Goal: Task Accomplishment & Management: Manage account settings

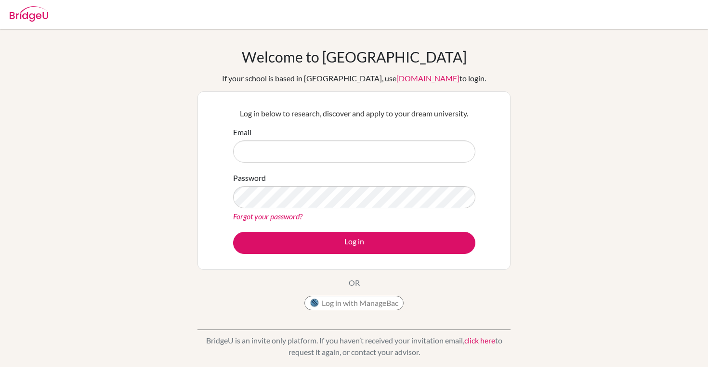
click at [306, 157] on input "Email" at bounding box center [354, 152] width 242 height 22
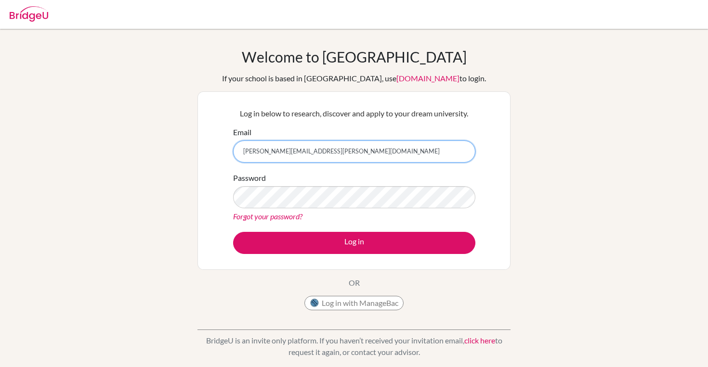
drag, startPoint x: 313, startPoint y: 149, endPoint x: 257, endPoint y: 156, distance: 56.7
click at [257, 156] on input "[PERSON_NAME][EMAIL_ADDRESS][PERSON_NAME][DOMAIN_NAME]" at bounding box center [354, 152] width 242 height 22
click at [306, 154] on input "krish.a" at bounding box center [354, 152] width 242 height 22
type input "[PERSON_NAME][EMAIL_ADDRESS][PERSON_NAME][DOMAIN_NAME]"
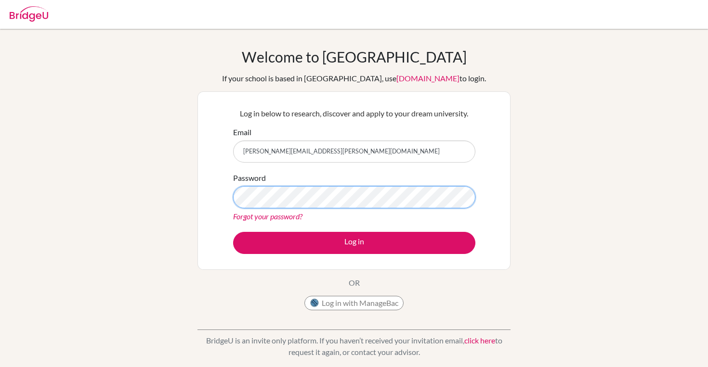
click at [233, 232] on button "Log in" at bounding box center [354, 243] width 242 height 22
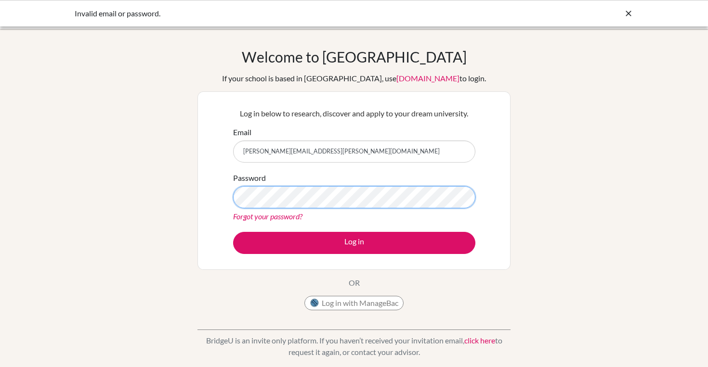
click at [233, 232] on button "Log in" at bounding box center [354, 243] width 242 height 22
